Goal: Transaction & Acquisition: Purchase product/service

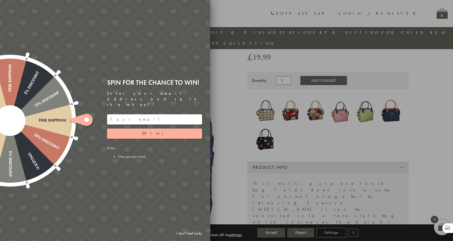
scroll to position [50, 0]
click at [242, 103] on div at bounding box center [226, 120] width 453 height 241
click at [196, 234] on link "I don't feel lucky" at bounding box center [189, 233] width 31 height 10
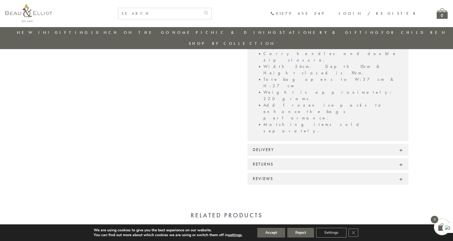
scroll to position [388, 0]
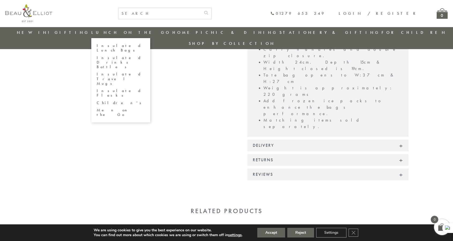
click at [123, 35] on link "Lunch On The Go" at bounding box center [130, 32] width 79 height 5
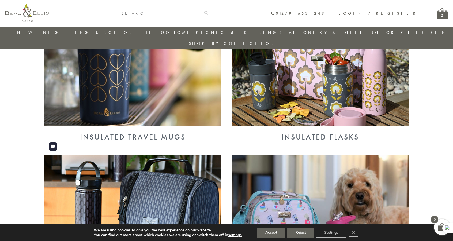
scroll to position [405, 0]
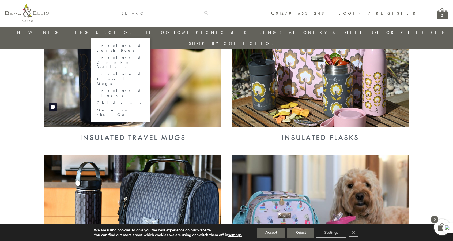
click at [130, 46] on link "Insulated Lunch Bags" at bounding box center [121, 47] width 48 height 9
